Goal: Information Seeking & Learning: Check status

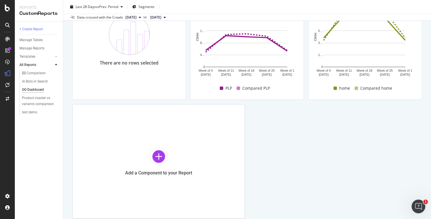
scroll to position [359, 0]
